Goal: Task Accomplishment & Management: Complete application form

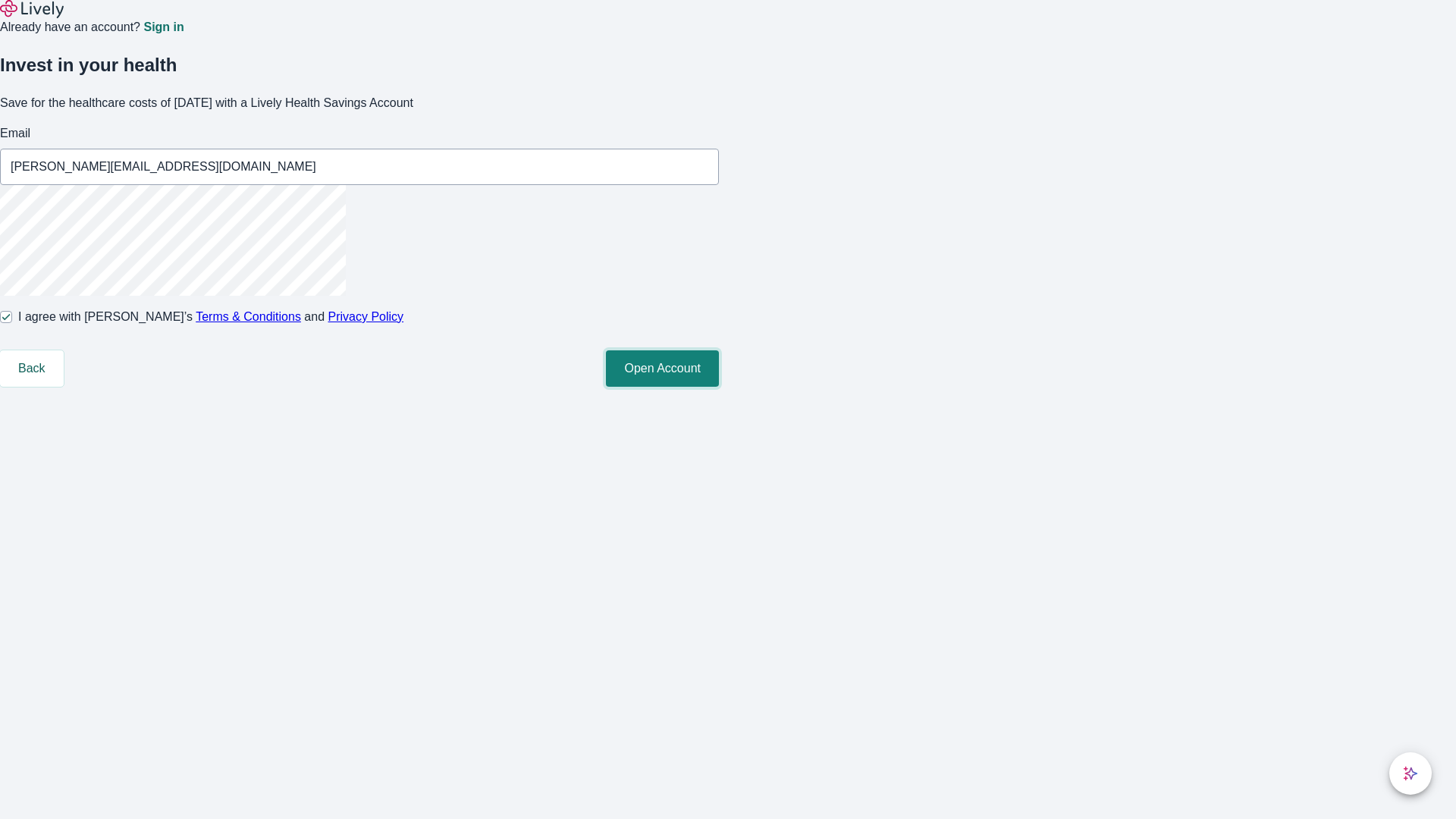
click at [719, 387] on button "Open Account" at bounding box center [662, 368] width 113 height 36
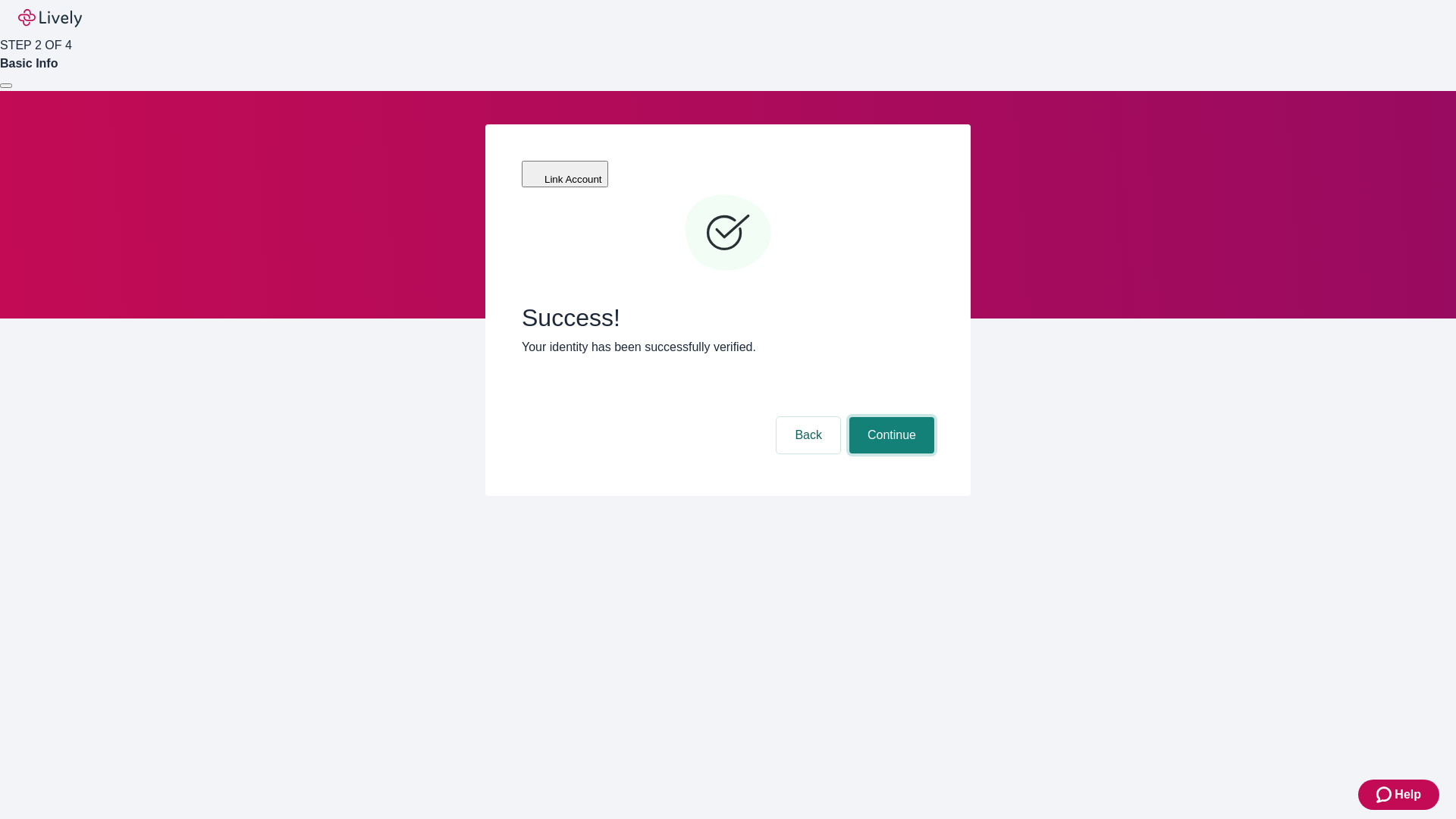
click at [889, 417] on button "Continue" at bounding box center [892, 435] width 85 height 36
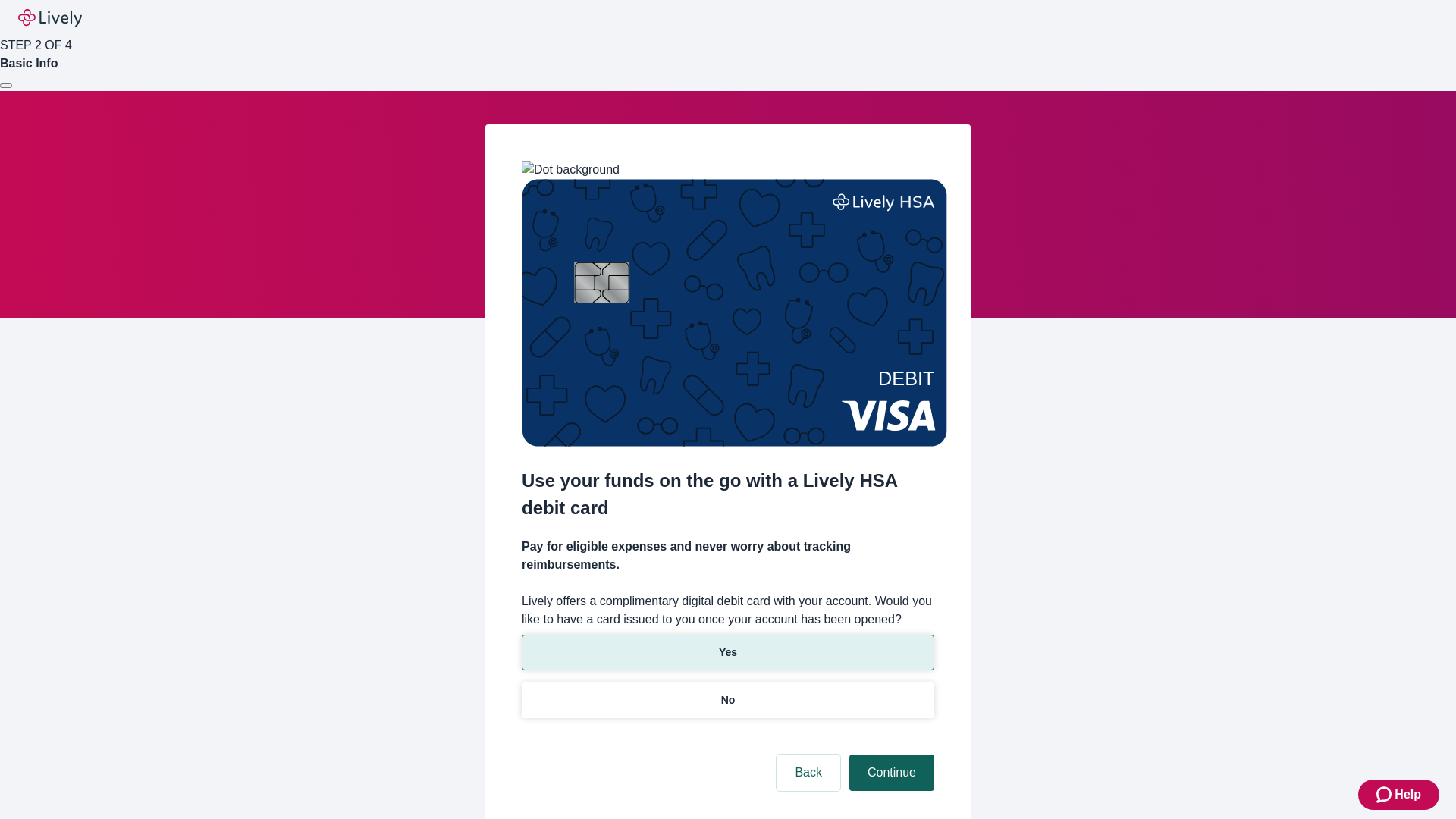
click at [727, 645] on p "Yes" at bounding box center [728, 653] width 19 height 16
click at [889, 755] on button "Continue" at bounding box center [892, 773] width 85 height 36
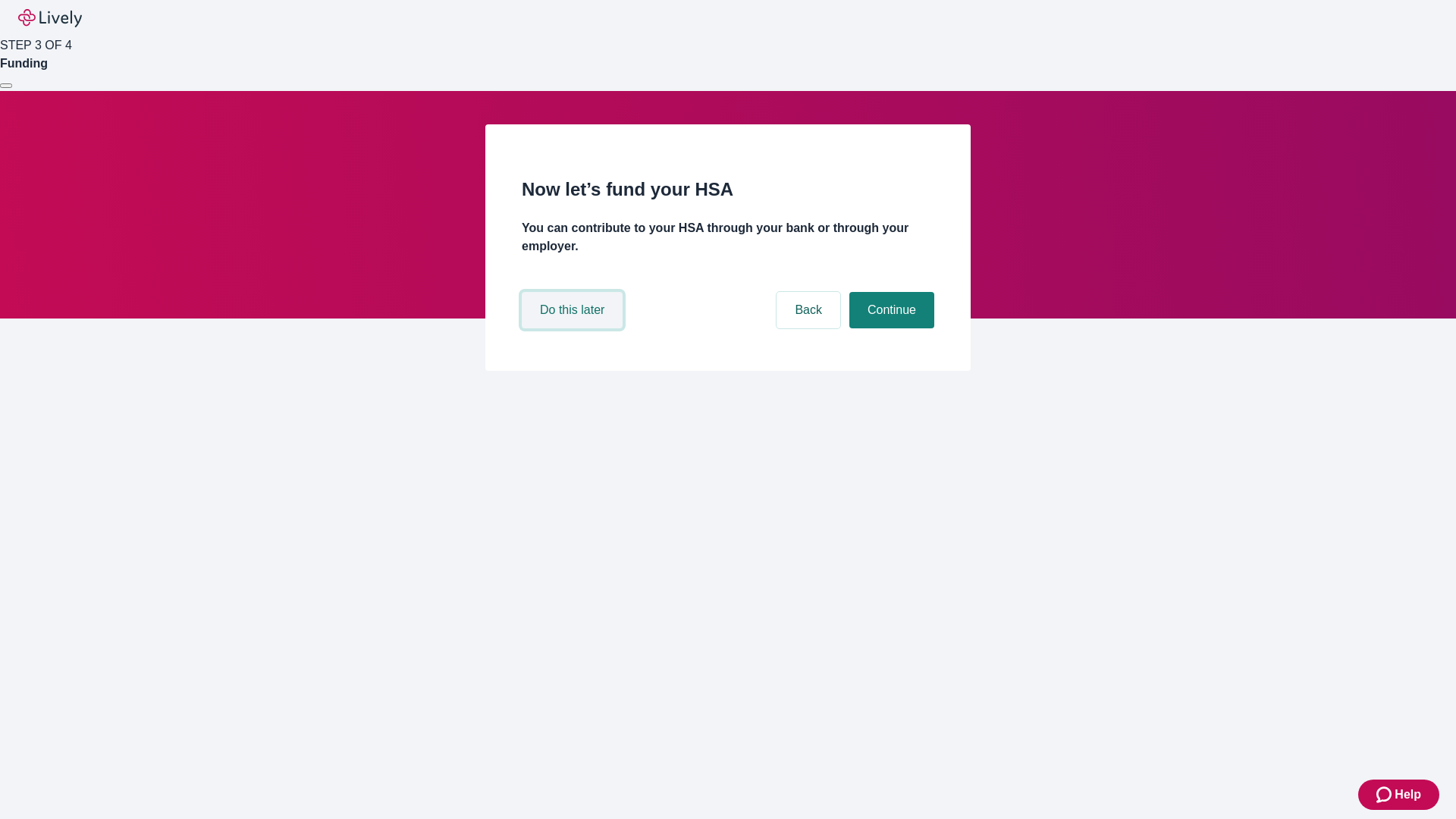
click at [574, 328] on button "Do this later" at bounding box center [572, 310] width 101 height 36
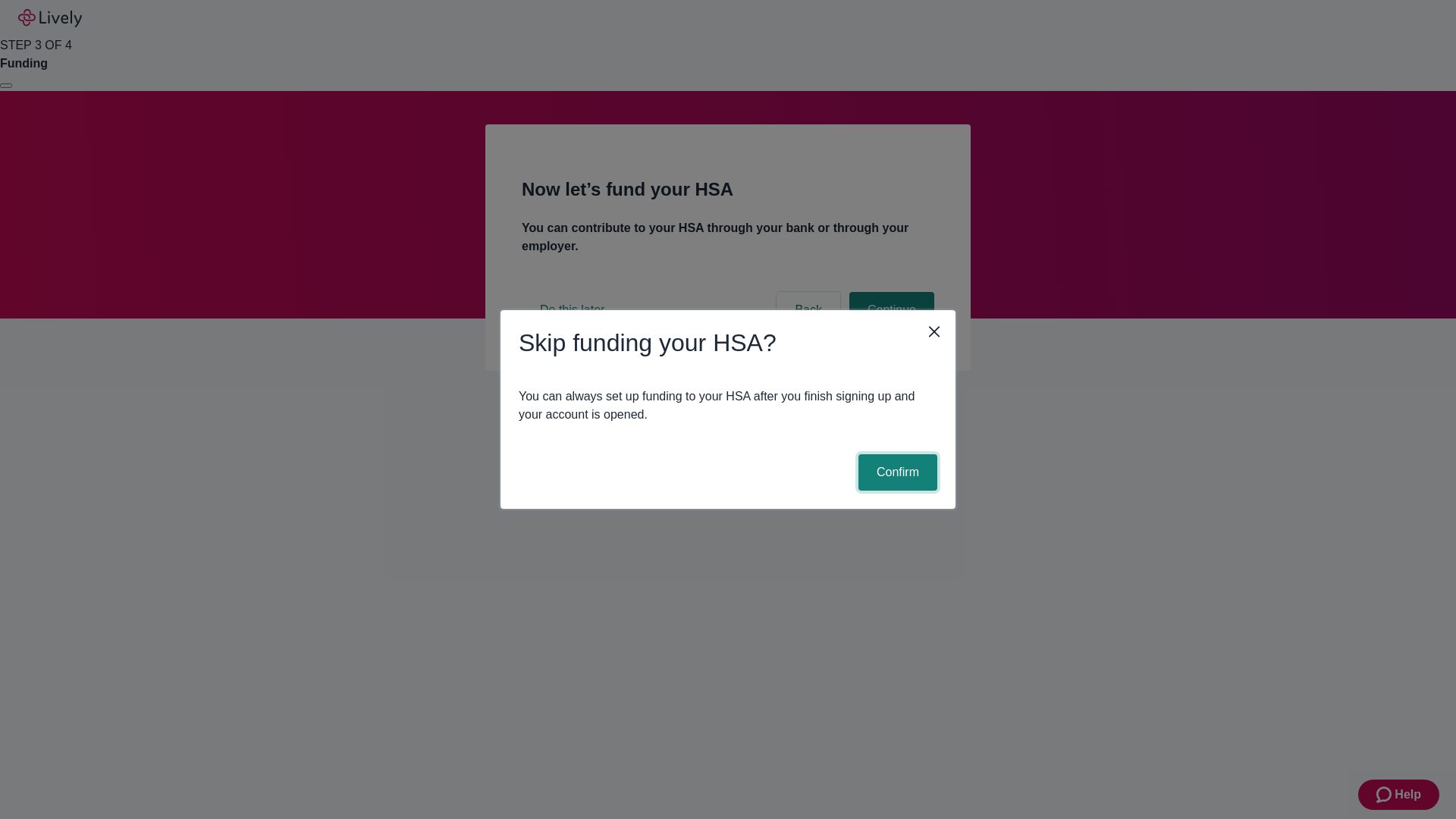
click at [895, 473] on button "Confirm" at bounding box center [897, 472] width 79 height 36
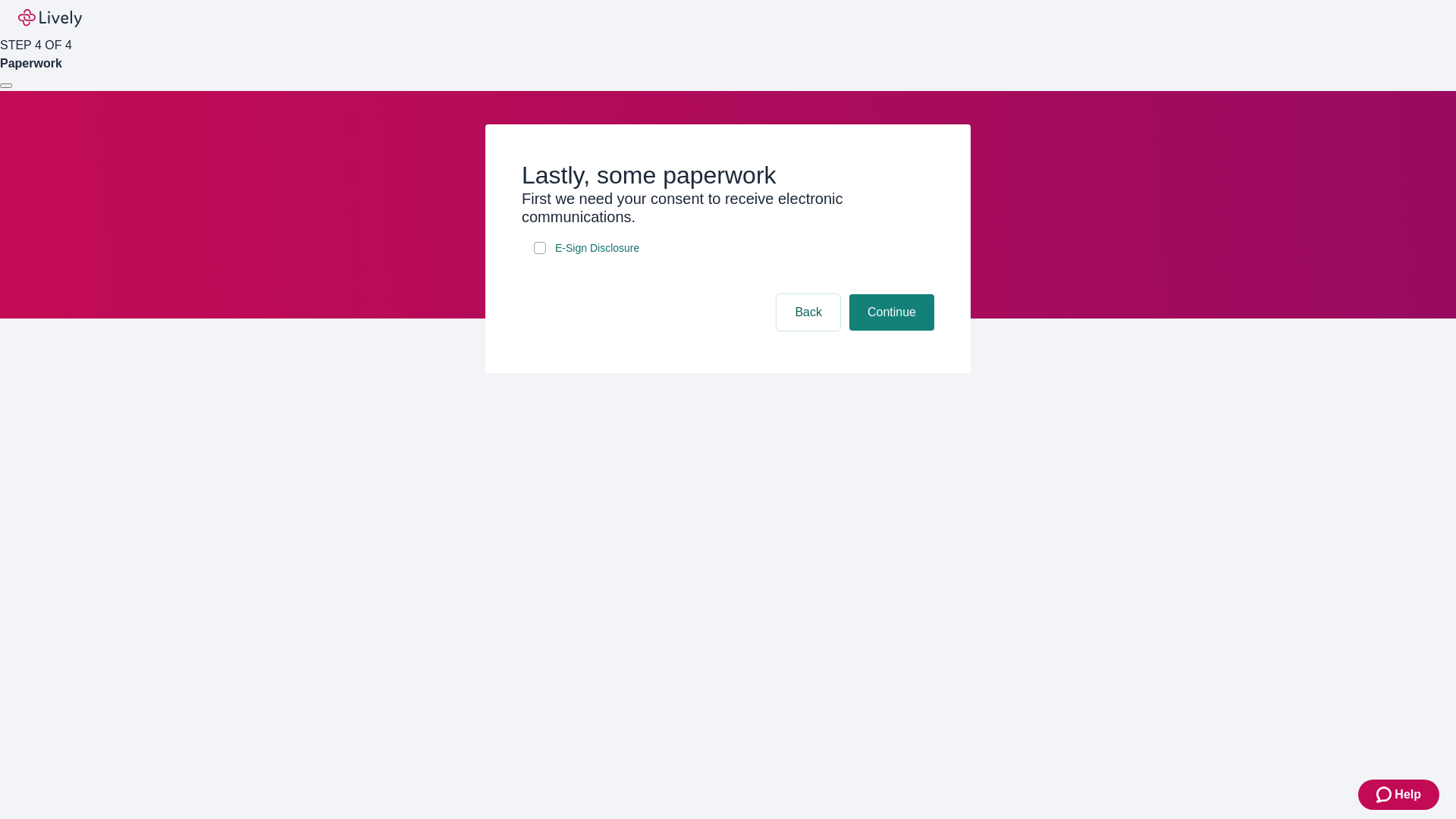
click at [540, 254] on input "E-Sign Disclosure" at bounding box center [540, 248] width 12 height 12
checkbox input "true"
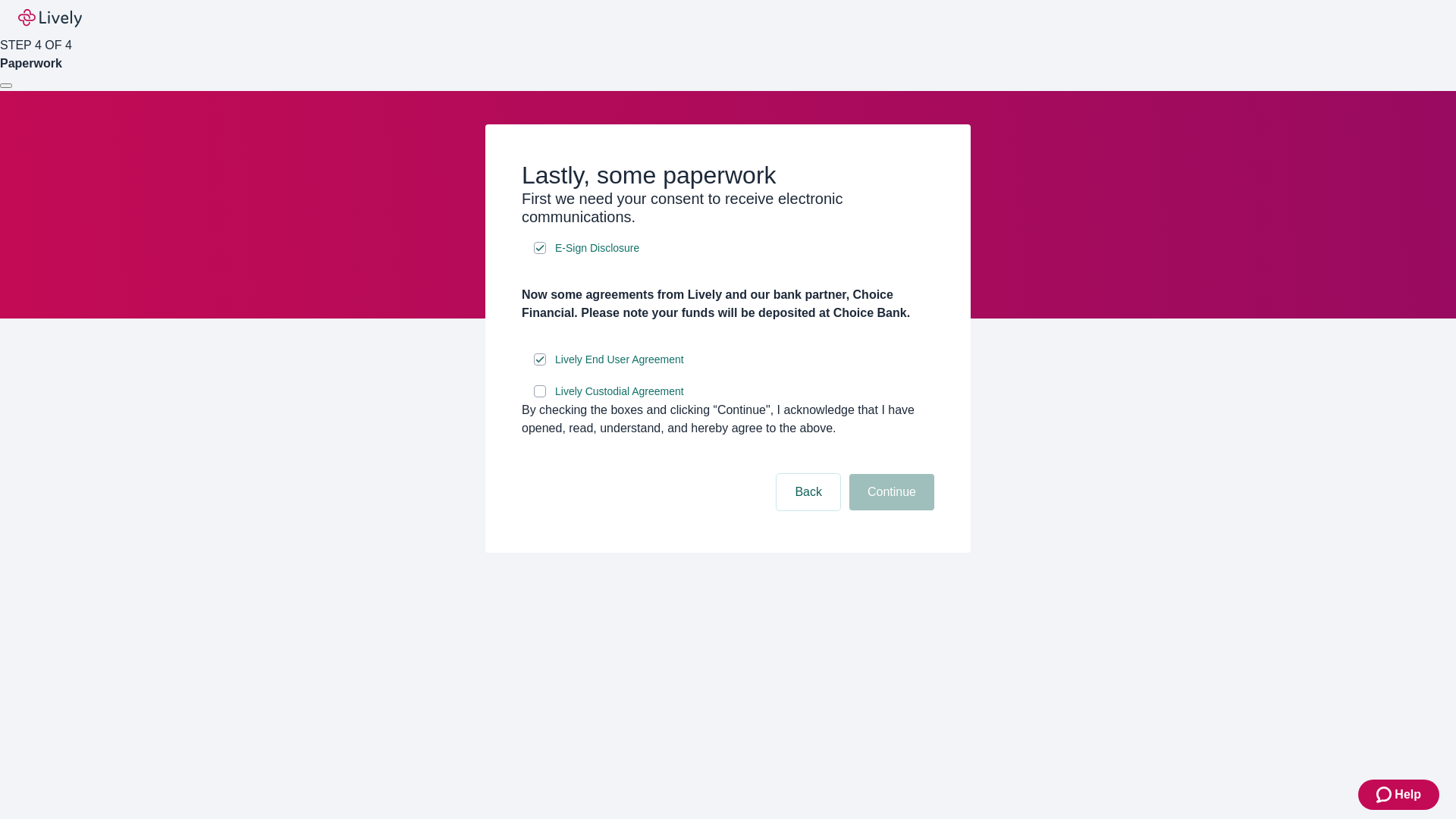
click at [540, 398] on input "Lively Custodial Agreement" at bounding box center [540, 392] width 12 height 12
checkbox input "true"
click at [889, 511] on button "Continue" at bounding box center [892, 492] width 85 height 36
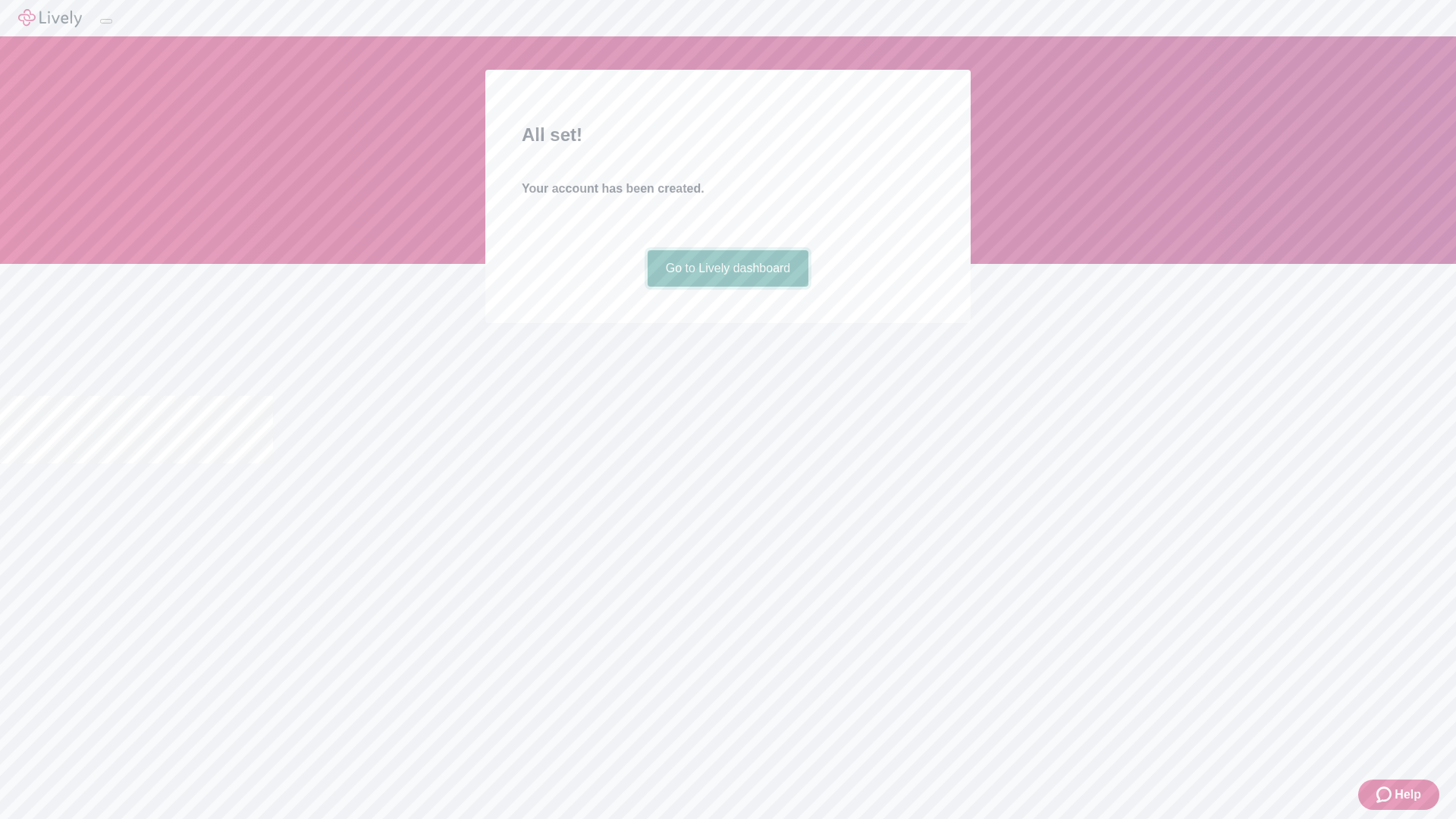
click at [727, 286] on link "Go to Lively dashboard" at bounding box center [728, 268] width 162 height 36
